Goal: Contribute content

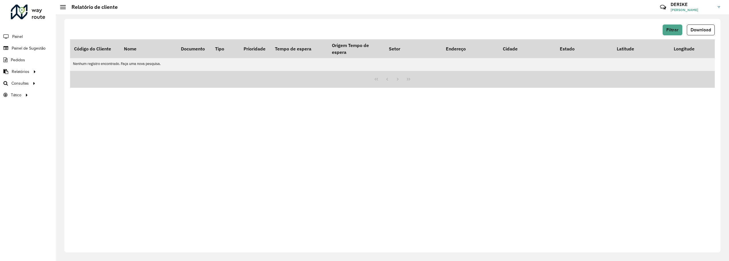
click at [30, 47] on span "Painel de Sugestão" at bounding box center [29, 48] width 34 height 6
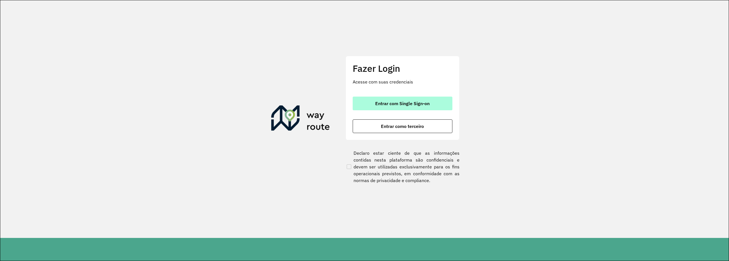
click at [410, 101] on span "Entrar com Single Sign-on" at bounding box center [402, 103] width 54 height 5
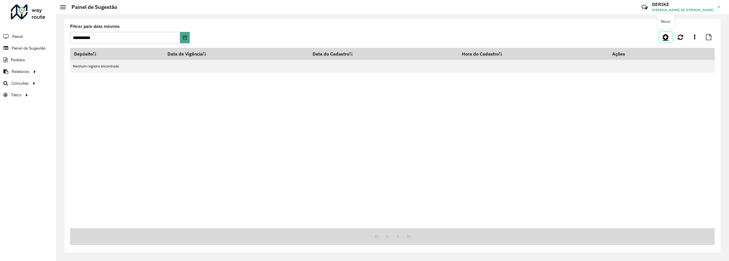
click at [663, 35] on icon at bounding box center [666, 37] width 6 height 7
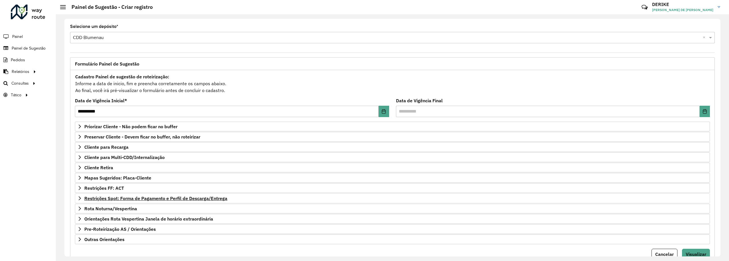
scroll to position [28, 0]
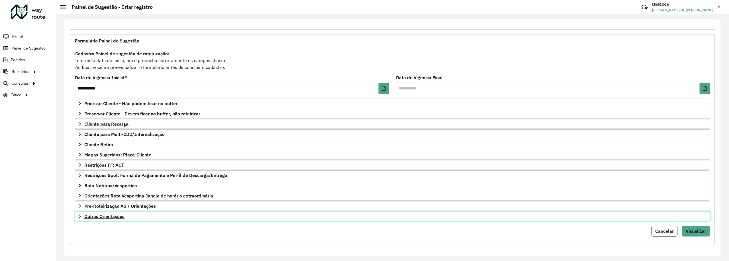
click at [107, 215] on span "Outras Orientações" at bounding box center [104, 216] width 40 height 5
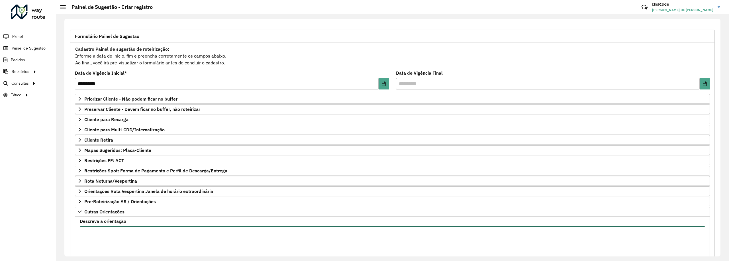
click at [140, 235] on textarea "Descreva a orientação" at bounding box center [392, 250] width 625 height 48
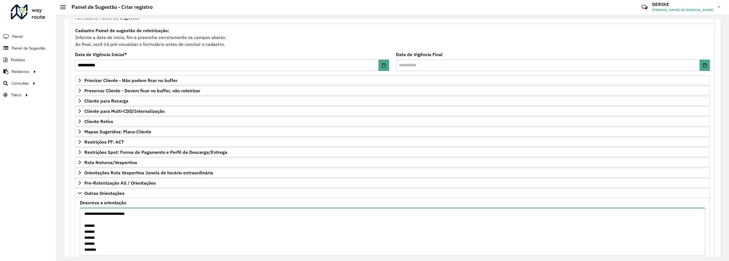
scroll to position [50, 0]
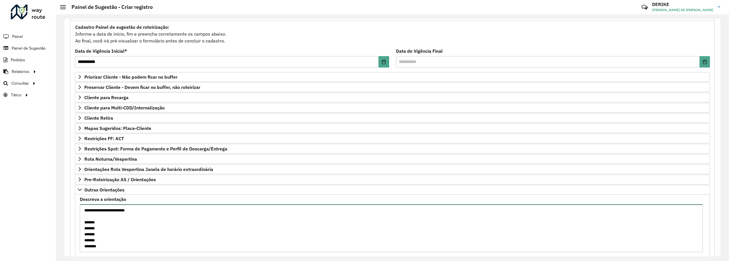
paste textarea "*******"
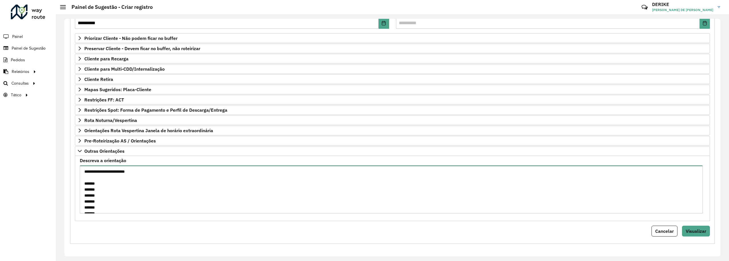
scroll to position [6, 0]
type textarea "**********"
click at [693, 229] on span "Visualizar" at bounding box center [696, 231] width 21 height 6
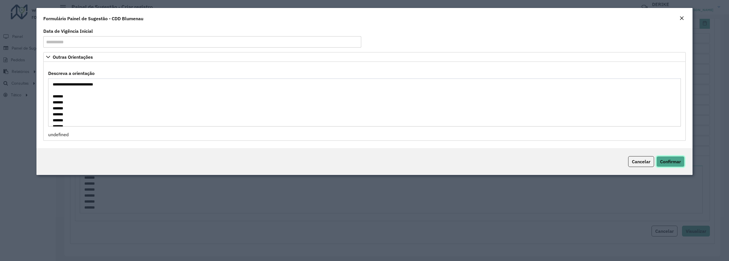
click at [674, 163] on span "Confirmar" at bounding box center [670, 162] width 21 height 6
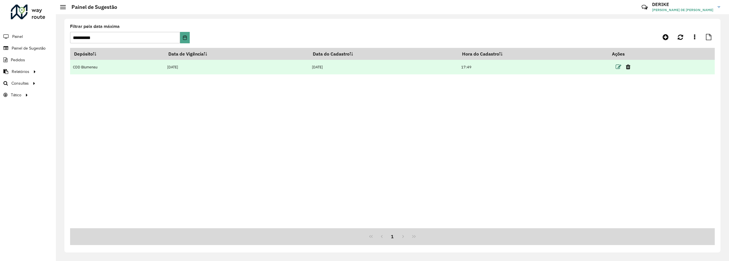
click at [619, 67] on icon at bounding box center [619, 67] width 6 height 6
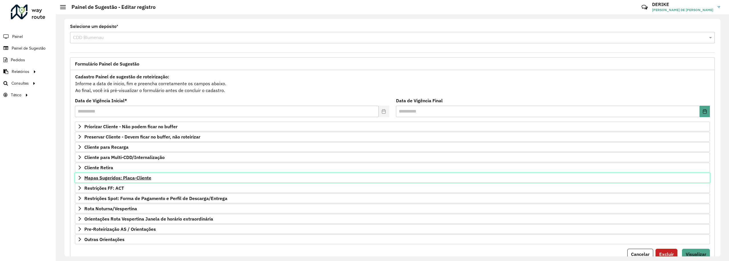
click at [99, 180] on span "Mapas Sugeridos: Placa-Cliente" at bounding box center [117, 178] width 67 height 5
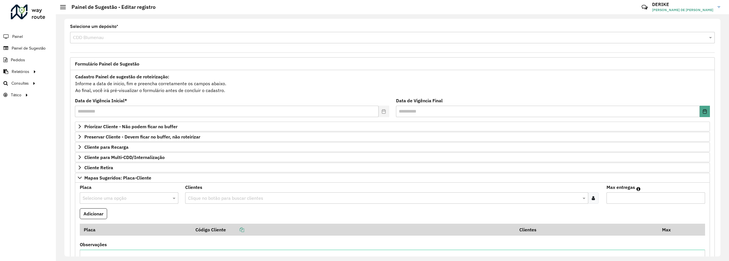
click at [116, 200] on input "text" at bounding box center [123, 198] width 81 height 7
type input "***"
click at [98, 181] on ng-dropdown-panel "RXU0A60" at bounding box center [129, 187] width 98 height 16
click at [116, 187] on div "RXU0A60" at bounding box center [129, 187] width 98 height 10
click at [222, 204] on div "Clique no botão para buscar clientes" at bounding box center [386, 197] width 403 height 11
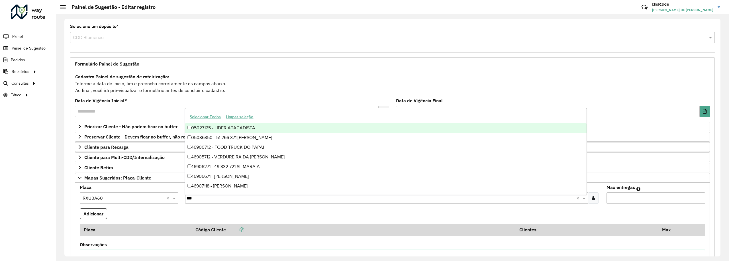
type input "****"
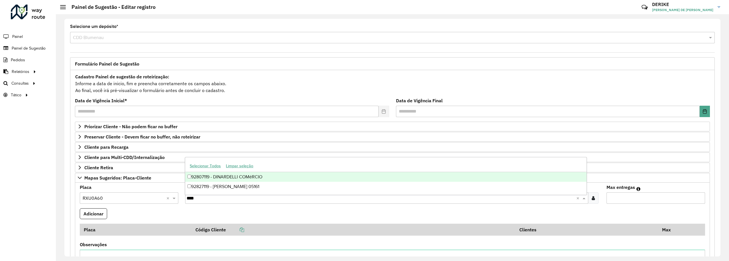
click at [228, 176] on div "92807119 - DINARDELLI COMéRCIO" at bounding box center [385, 177] width 401 height 10
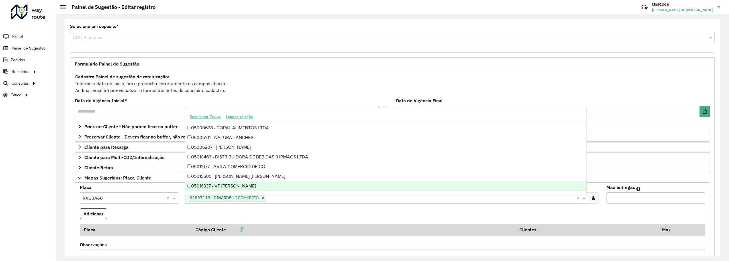
click at [402, 221] on formly-field "Adicionar" at bounding box center [392, 215] width 632 height 15
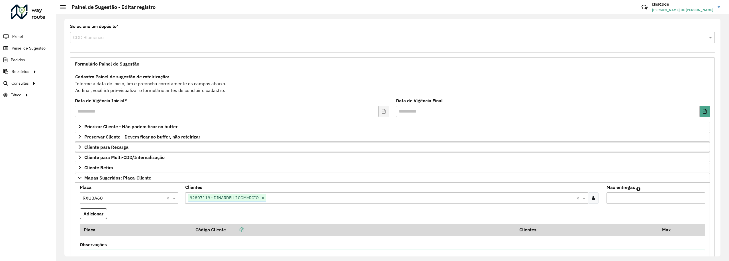
click at [640, 199] on input "Max entregas" at bounding box center [656, 197] width 99 height 11
type input "*"
click at [91, 215] on button "Adicionar" at bounding box center [93, 213] width 27 height 11
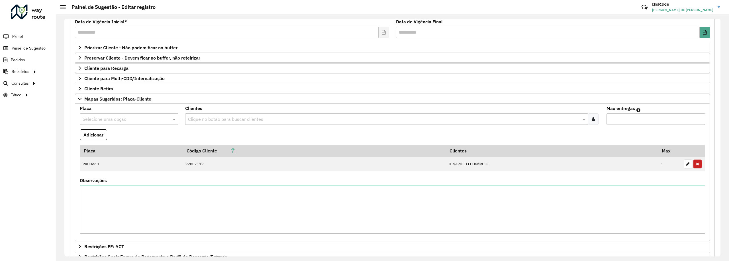
scroll to position [175, 0]
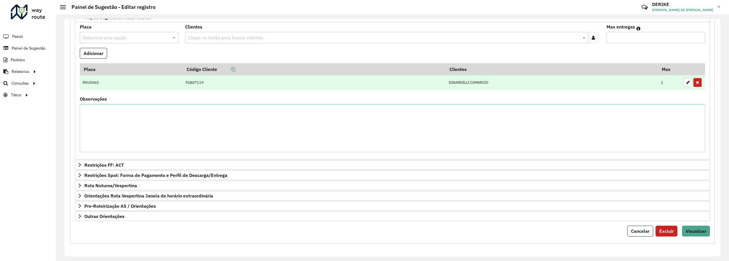
click at [95, 76] on td "RXU0A60" at bounding box center [131, 82] width 103 height 15
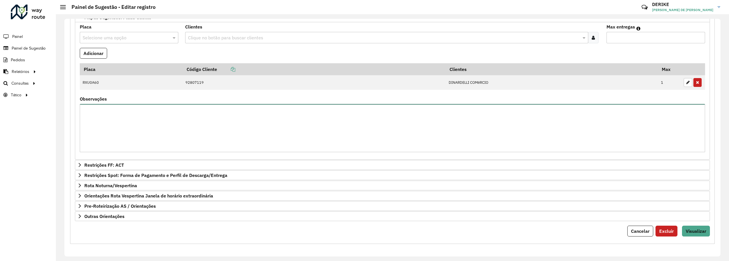
click at [132, 121] on textarea "Observações" at bounding box center [392, 128] width 625 height 48
type textarea "*"
type textarea "**********"
click at [97, 48] on button "Adicionar" at bounding box center [93, 53] width 27 height 11
click at [700, 232] on span "Visualizar" at bounding box center [696, 231] width 21 height 6
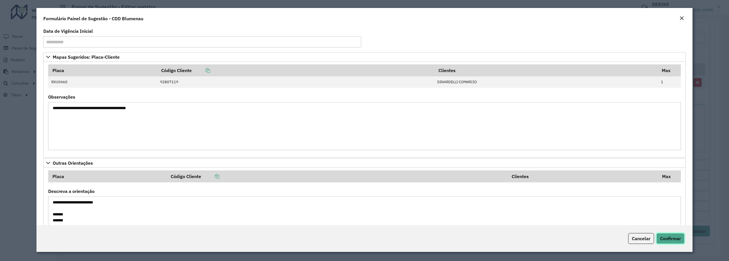
click at [675, 237] on span "Confirmar" at bounding box center [670, 239] width 21 height 6
